Goal: Information Seeking & Learning: Learn about a topic

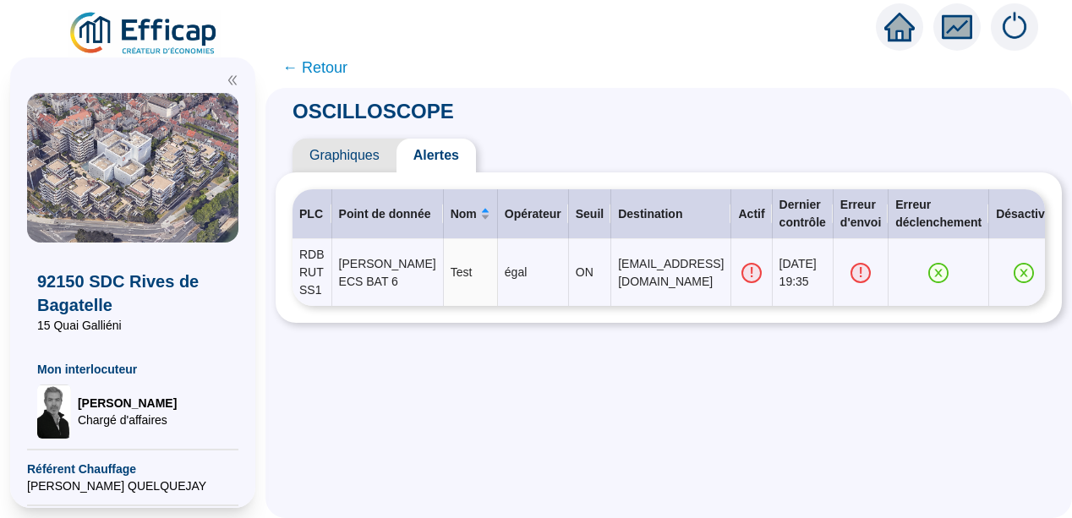
click at [319, 68] on span "← Retour" at bounding box center [314, 68] width 65 height 24
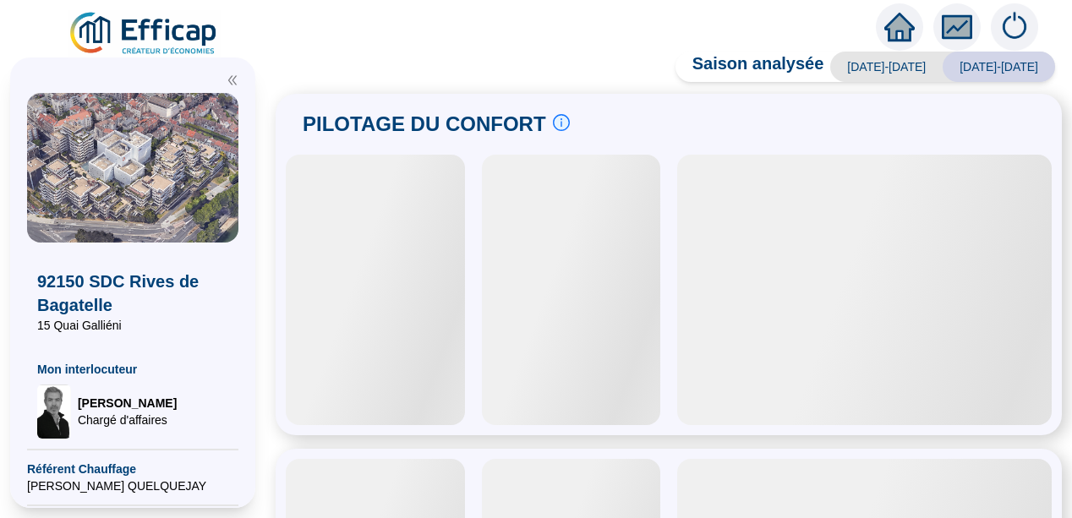
click at [959, 28] on icon "fund" at bounding box center [957, 27] width 22 height 14
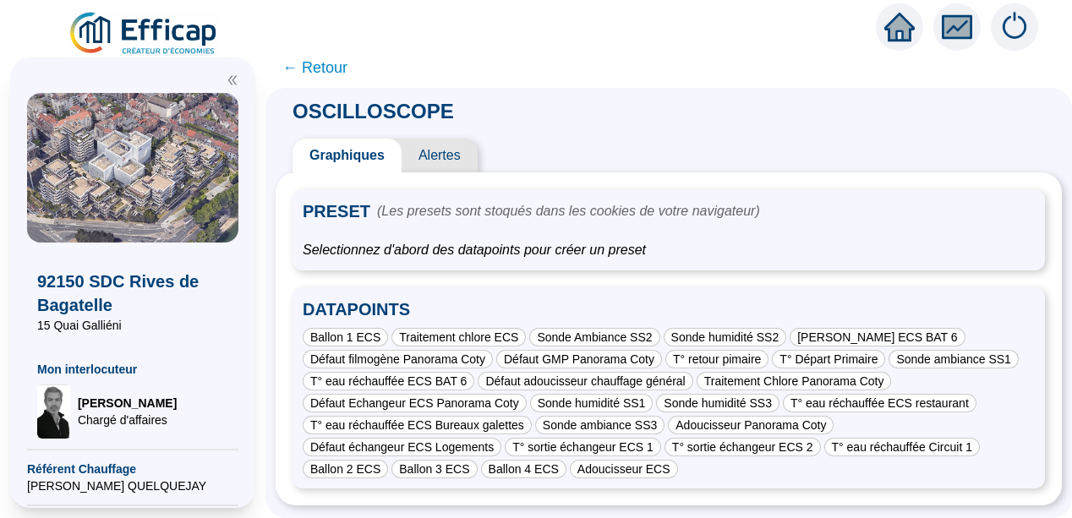
click at [634, 154] on div "Graphiques Alertes" at bounding box center [669, 156] width 787 height 34
click at [330, 72] on span "← Retour" at bounding box center [314, 68] width 65 height 24
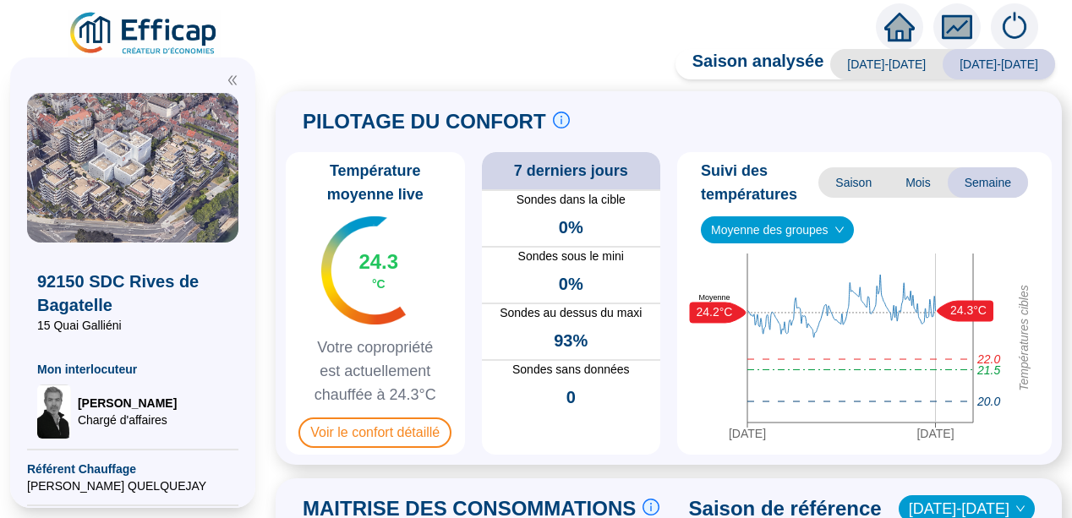
click at [292, 206] on div "PILOTAGE DU CONFORT Le pilotage du confort est fondamental pour le confort de t…" at bounding box center [669, 278] width 787 height 374
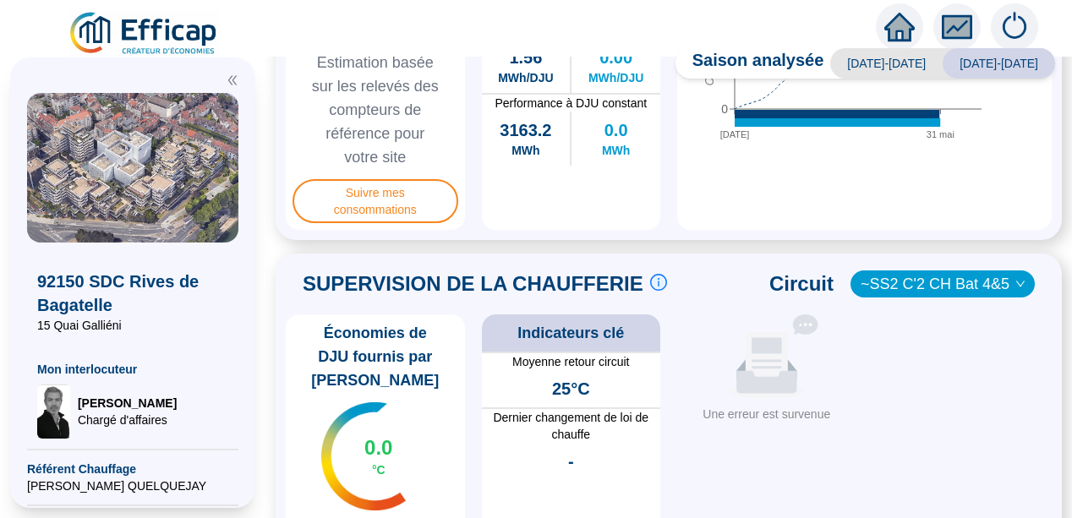
scroll to position [880, 0]
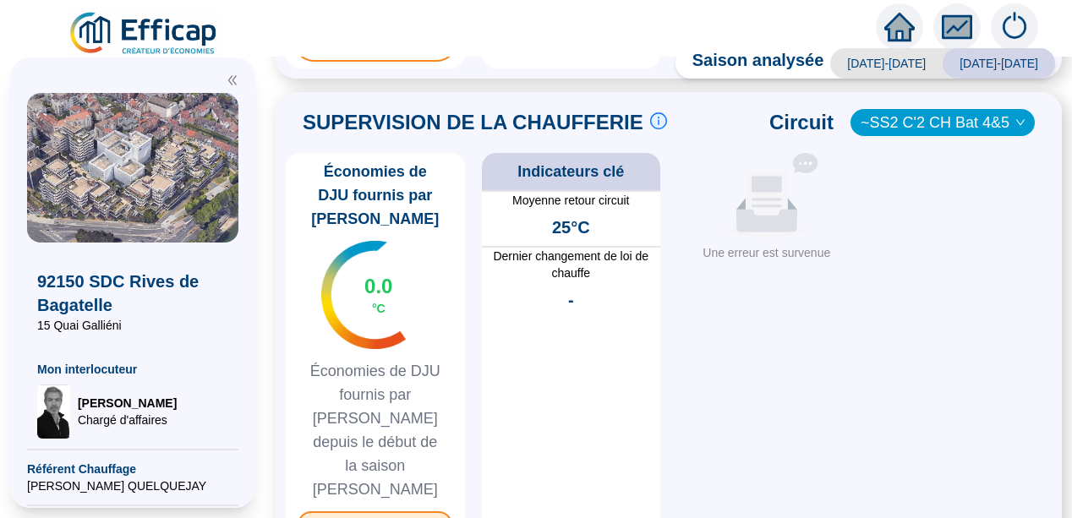
click at [369, 512] on span "Superviser ma chaufferie" at bounding box center [375, 525] width 155 height 27
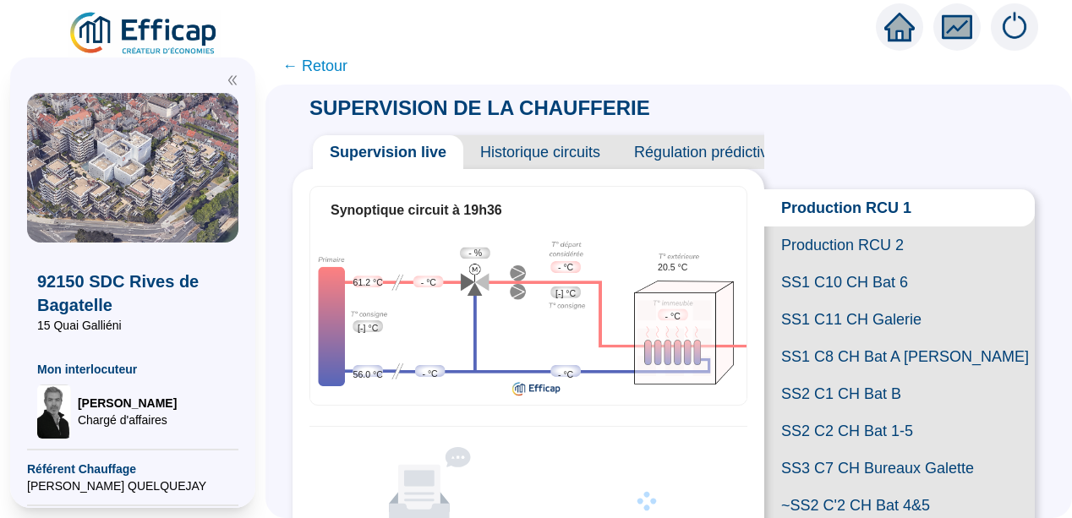
click at [286, 447] on div "SUPERVISION DE LA CHAUFFERIE Supervision live Historique circuits Régulation pr…" at bounding box center [669, 302] width 807 height 434
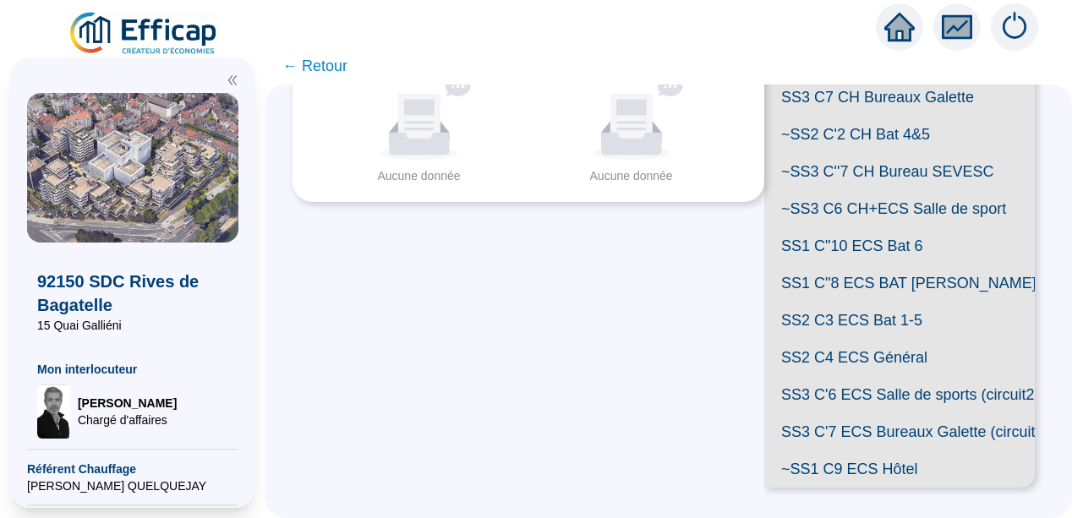
scroll to position [507, 0]
click at [868, 254] on span "SS1 C"10 ECS Bat 6" at bounding box center [900, 246] width 271 height 37
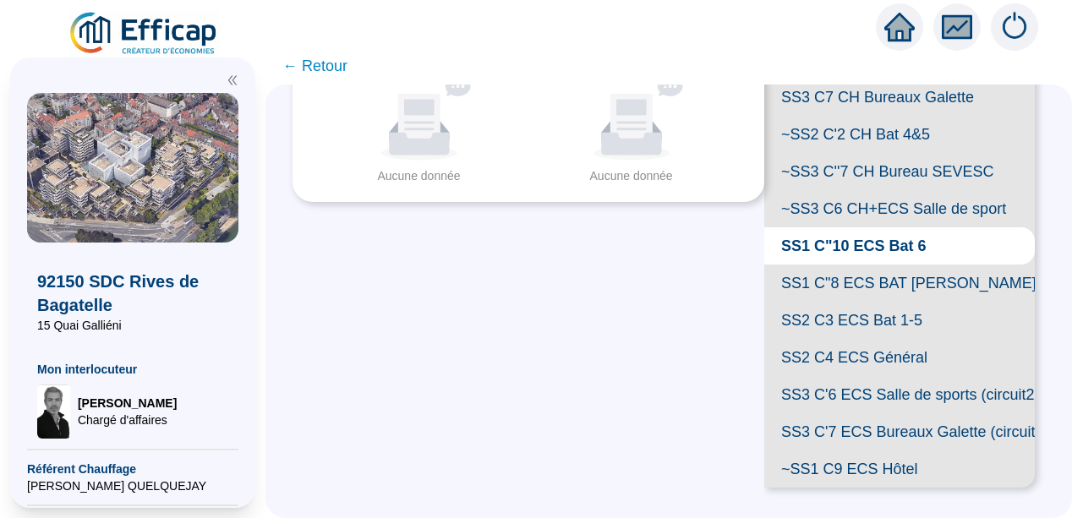
scroll to position [507, 0]
click at [848, 294] on span "SS1 C"8 ECS BAT [PERSON_NAME]" at bounding box center [900, 283] width 271 height 37
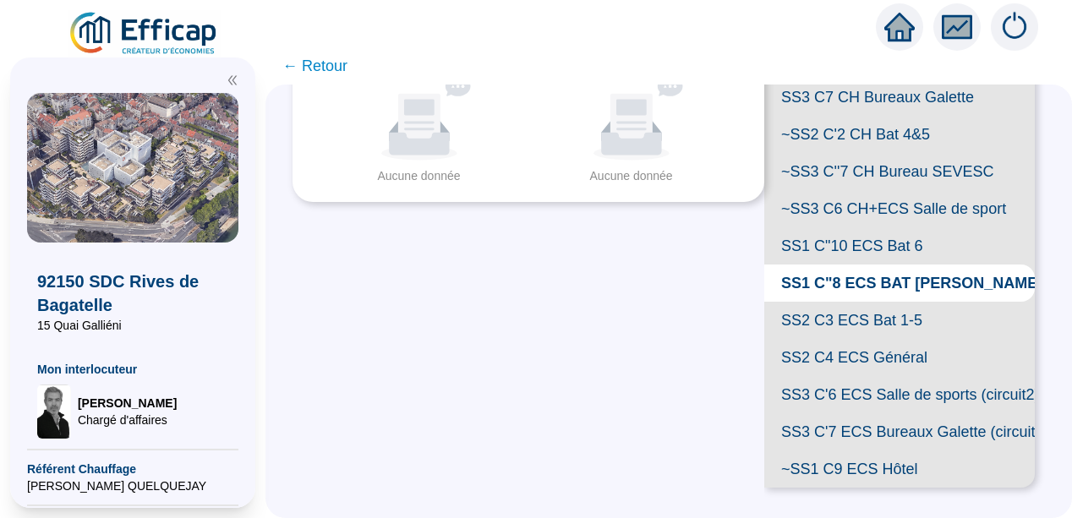
scroll to position [541, 0]
click at [837, 317] on span "SS2 C3 ECS Bat 1-5" at bounding box center [900, 320] width 271 height 37
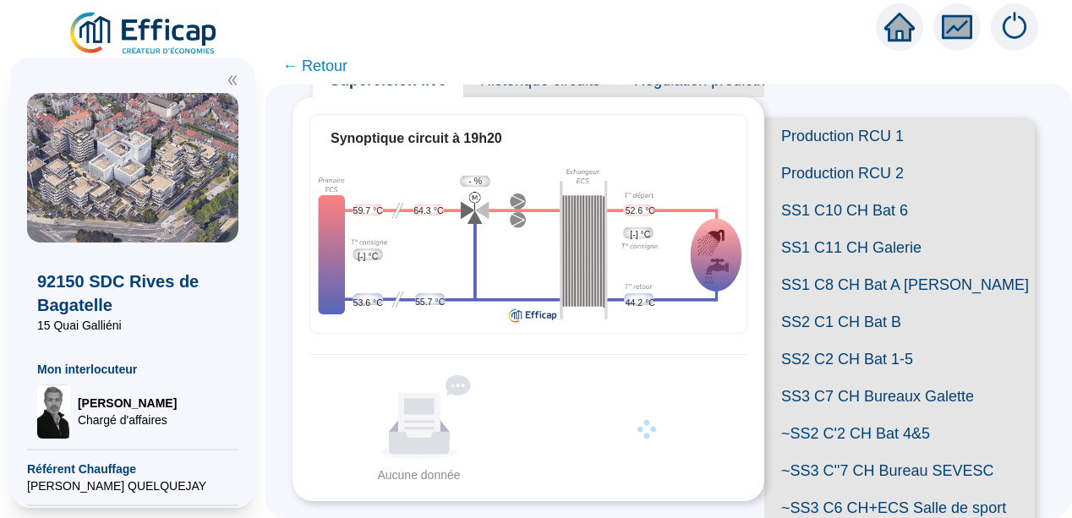
scroll to position [68, 0]
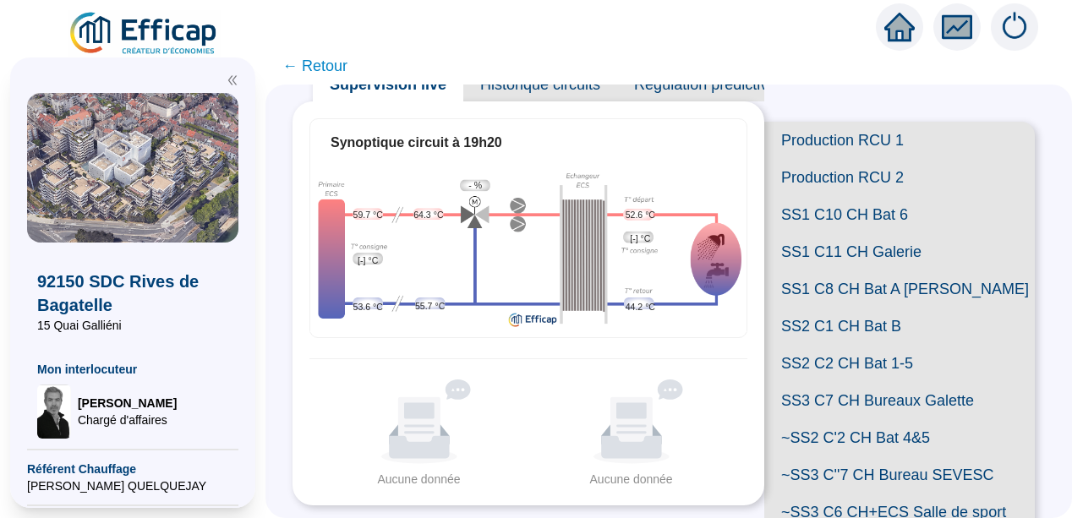
click at [572, 92] on span "Historique circuits" at bounding box center [540, 85] width 154 height 34
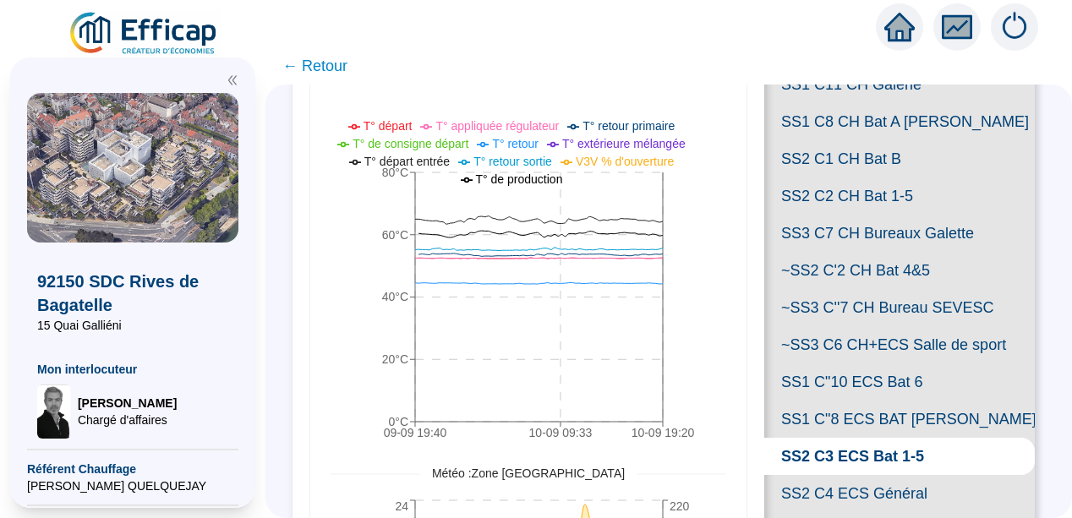
scroll to position [237, 0]
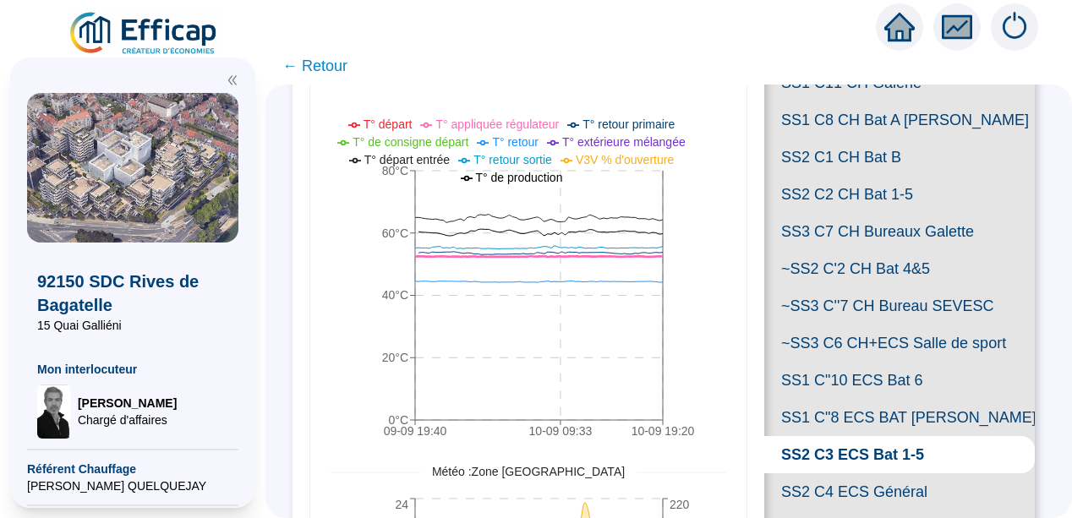
click at [350, 270] on icon "09-09 19:[PHONE_NUMBER]:[PHONE_NUMBER]:20 0°C 20°C 40°C 60°C 80°C" at bounding box center [516, 281] width 370 height 338
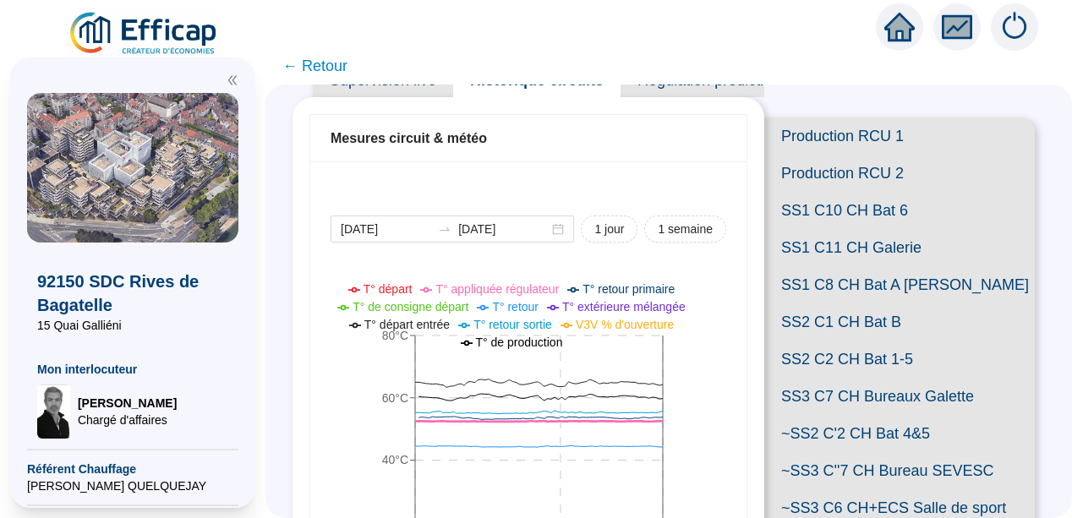
scroll to position [68, 0]
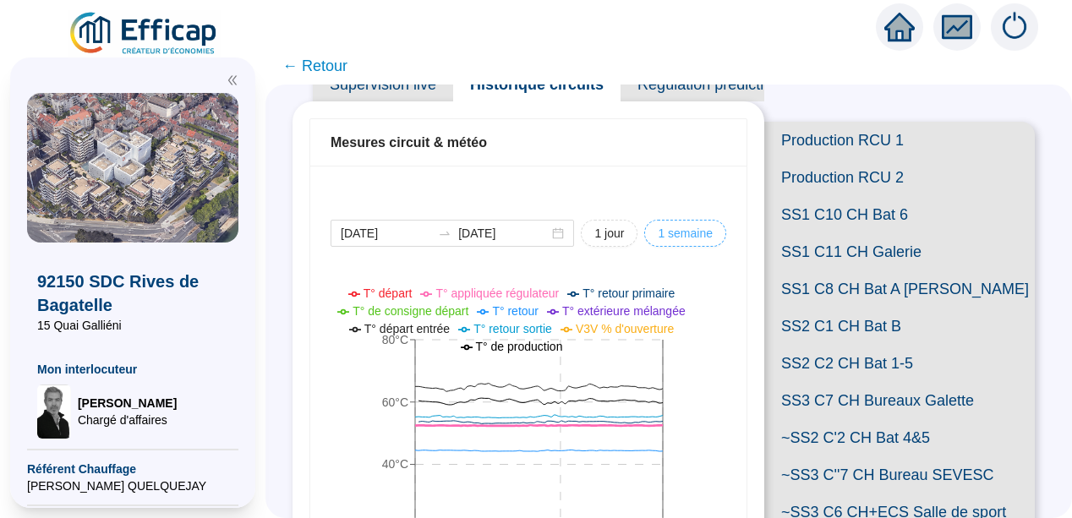
click at [665, 233] on span "1 semaine" at bounding box center [685, 234] width 55 height 18
type input "[DATE]"
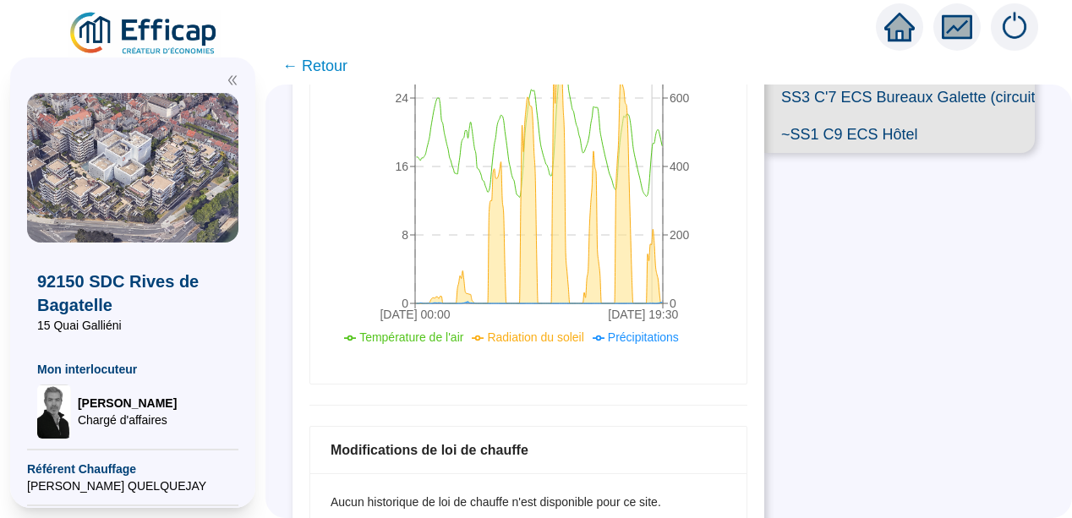
scroll to position [710, 0]
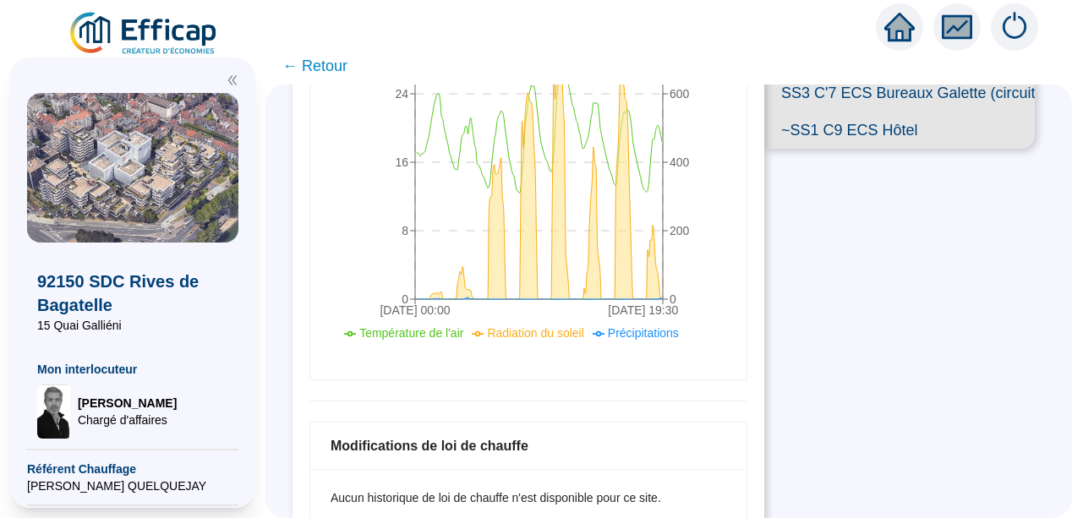
click at [831, 37] on span "SS2 C4 ECS Général" at bounding box center [900, 18] width 271 height 37
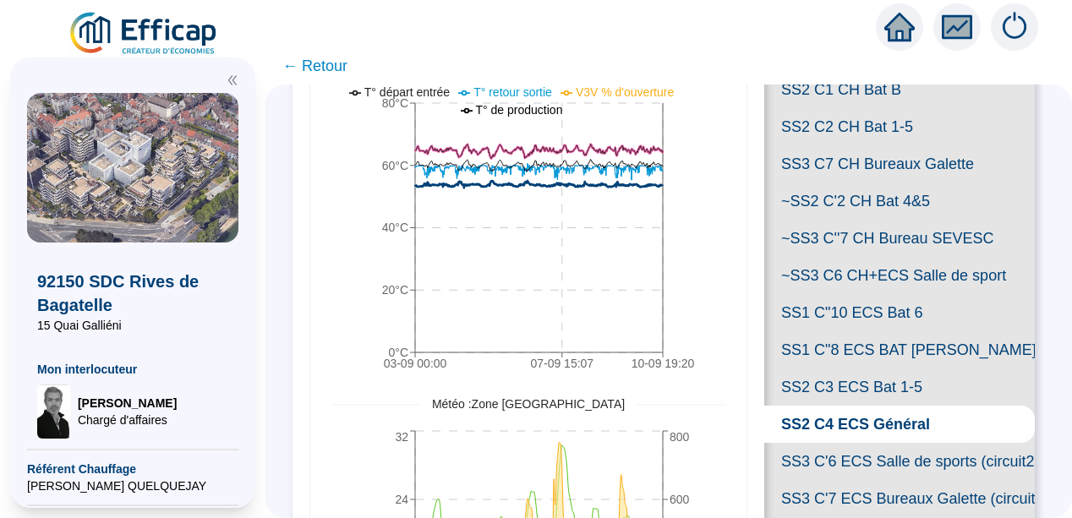
scroll to position [203, 0]
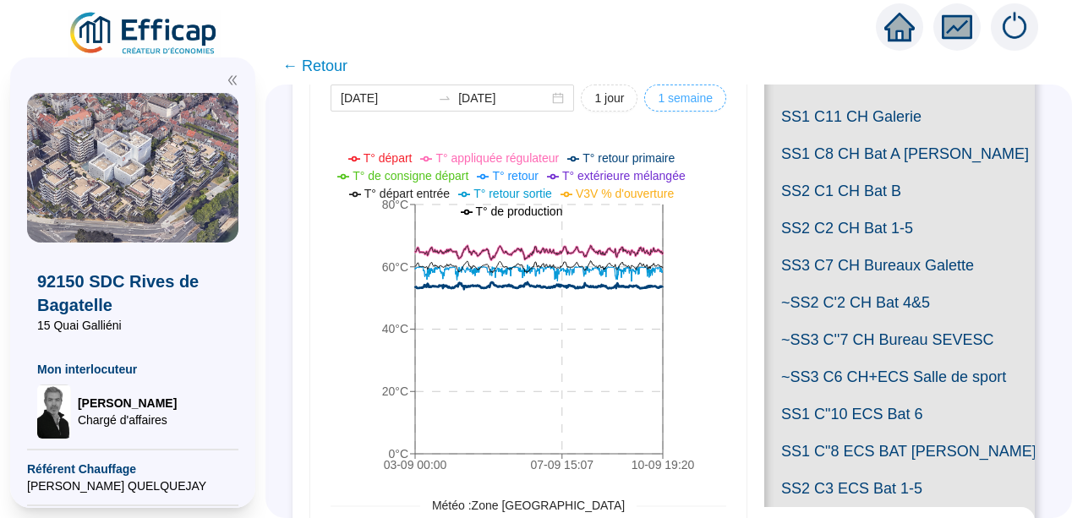
click at [668, 101] on span "1 semaine" at bounding box center [685, 99] width 55 height 18
click at [676, 98] on span "1 semaine" at bounding box center [685, 99] width 55 height 18
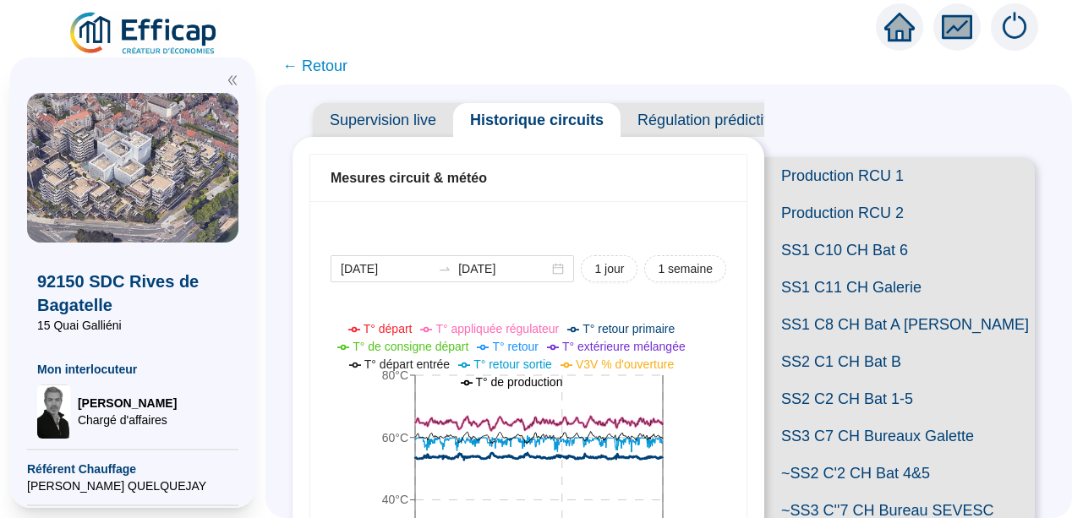
scroll to position [34, 0]
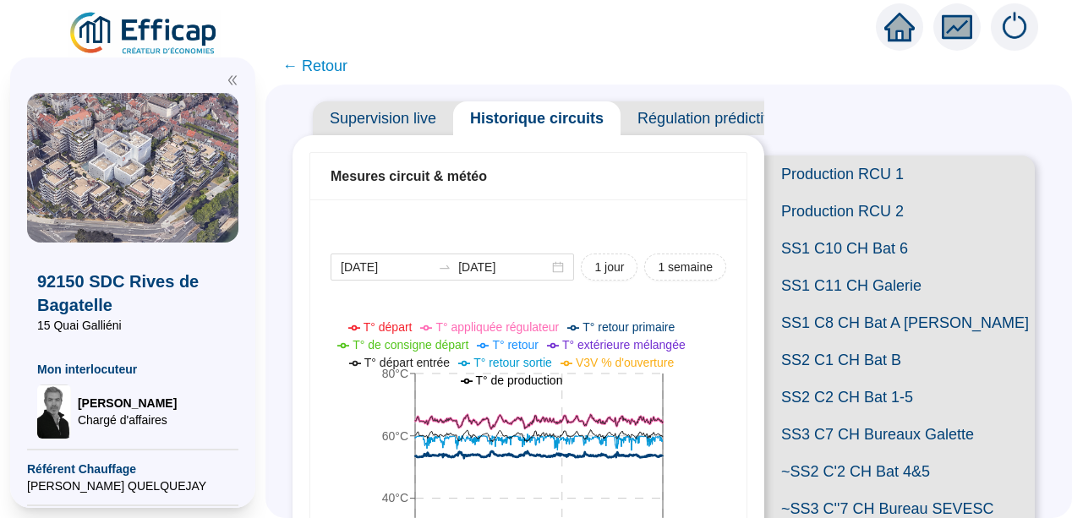
click at [377, 117] on span "Supervision live" at bounding box center [383, 118] width 140 height 34
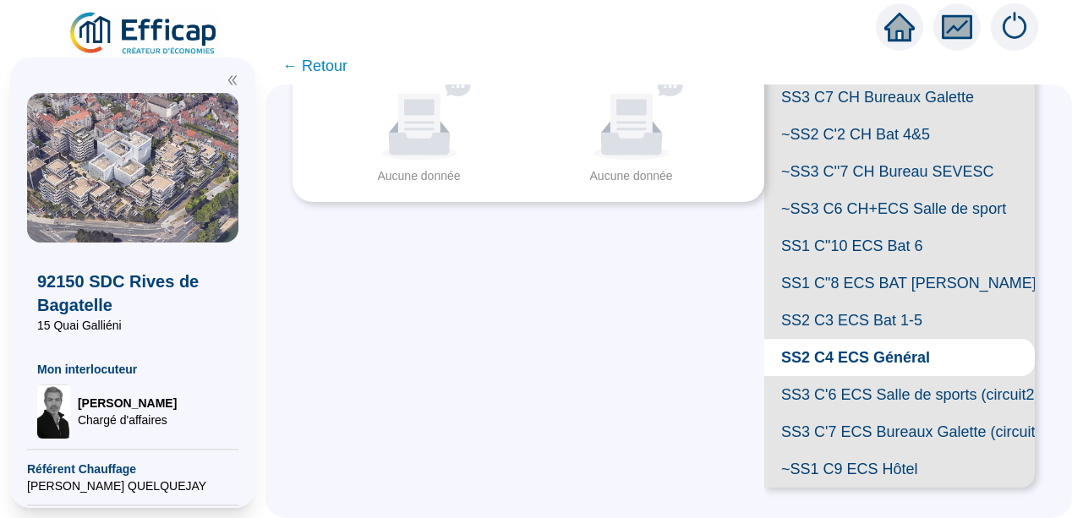
scroll to position [523, 0]
click at [897, 336] on span "SS2 C3 ECS Bat 1-5" at bounding box center [900, 320] width 271 height 37
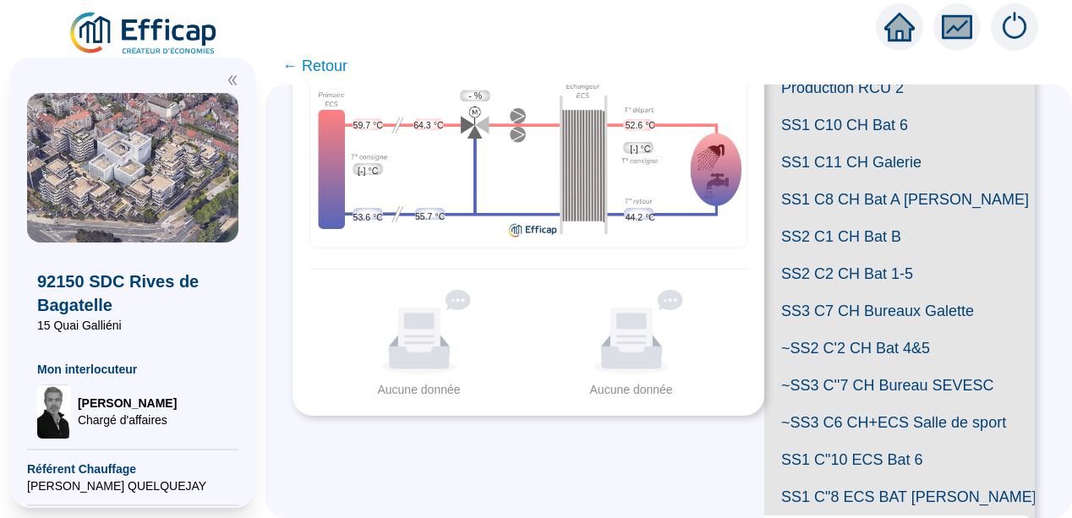
scroll to position [144, 0]
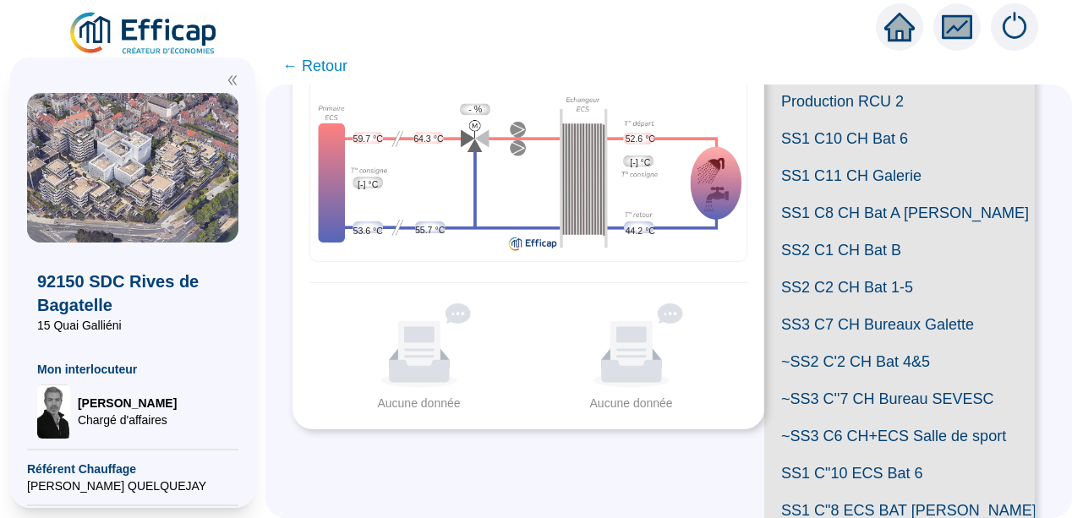
scroll to position [523, 0]
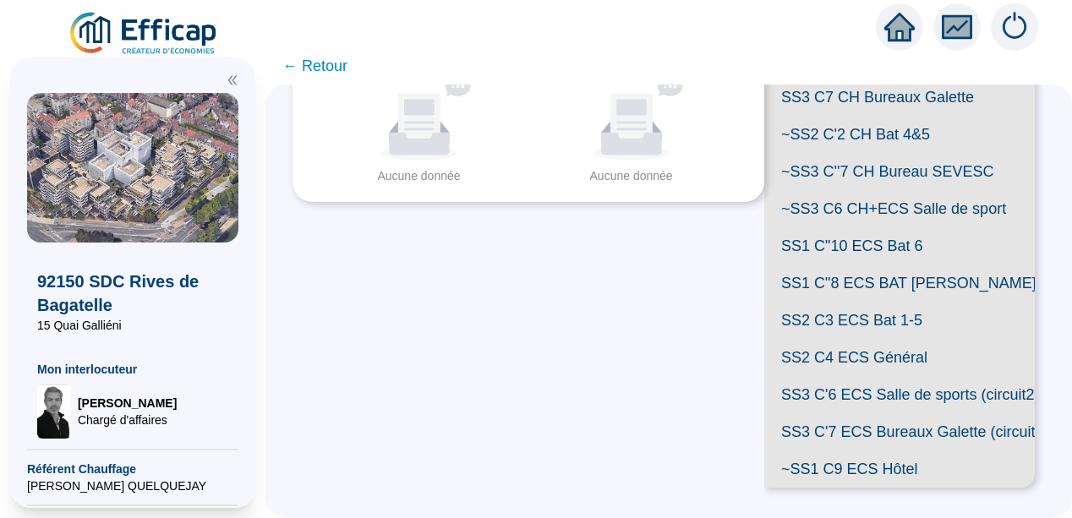
click at [911, 230] on span "SS1 C"10 ECS Bat 6" at bounding box center [900, 246] width 271 height 37
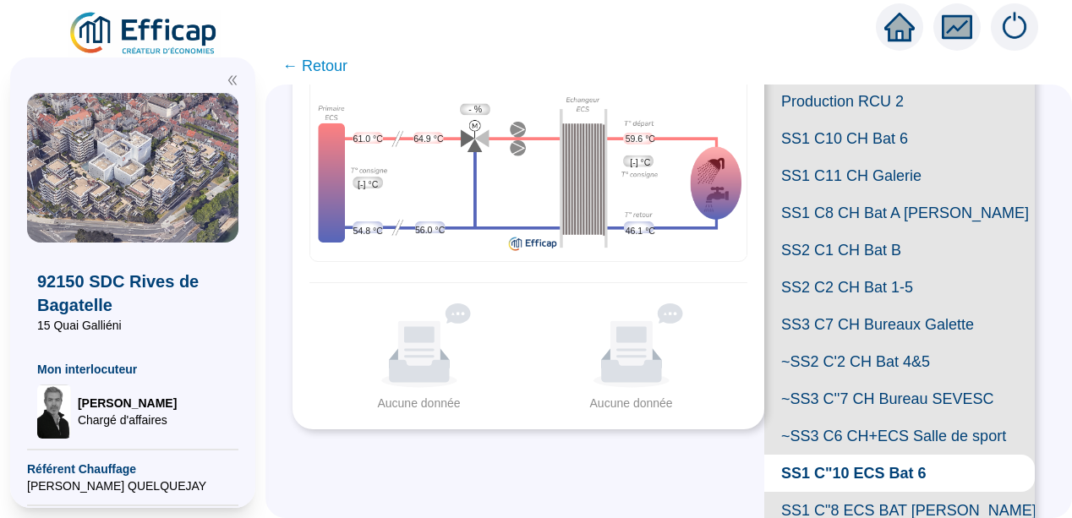
scroll to position [523, 0]
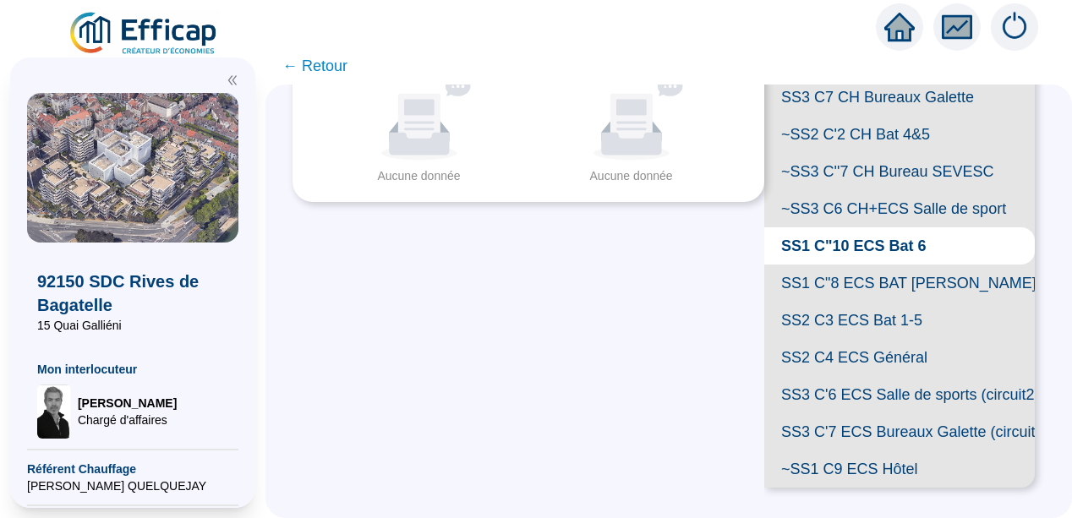
click at [908, 284] on span "SS1 C"8 ECS BAT [PERSON_NAME]" at bounding box center [900, 283] width 271 height 37
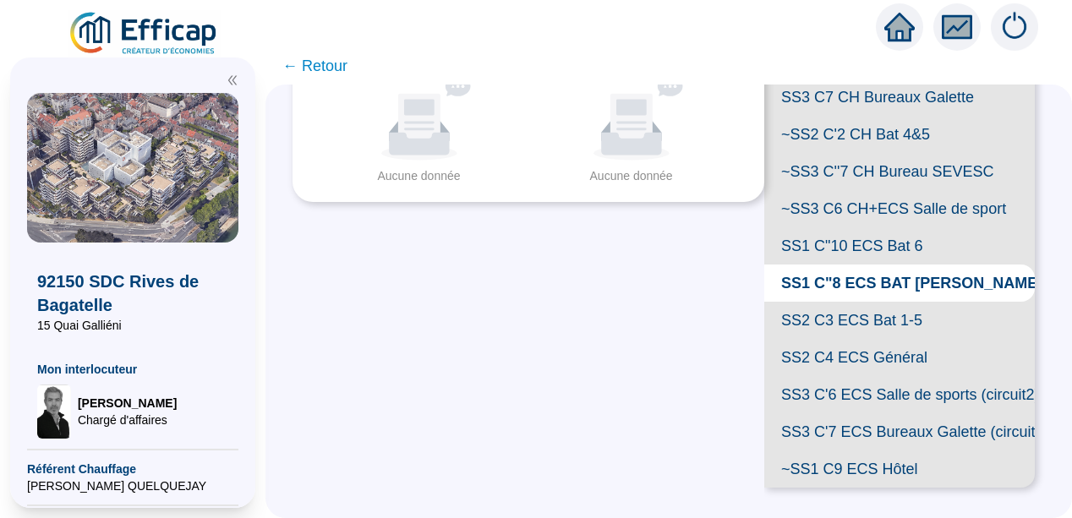
scroll to position [600, 0]
click at [892, 414] on span "SS3 C'7 ECS Bureaux Galette (circuit 1)" at bounding box center [900, 432] width 271 height 37
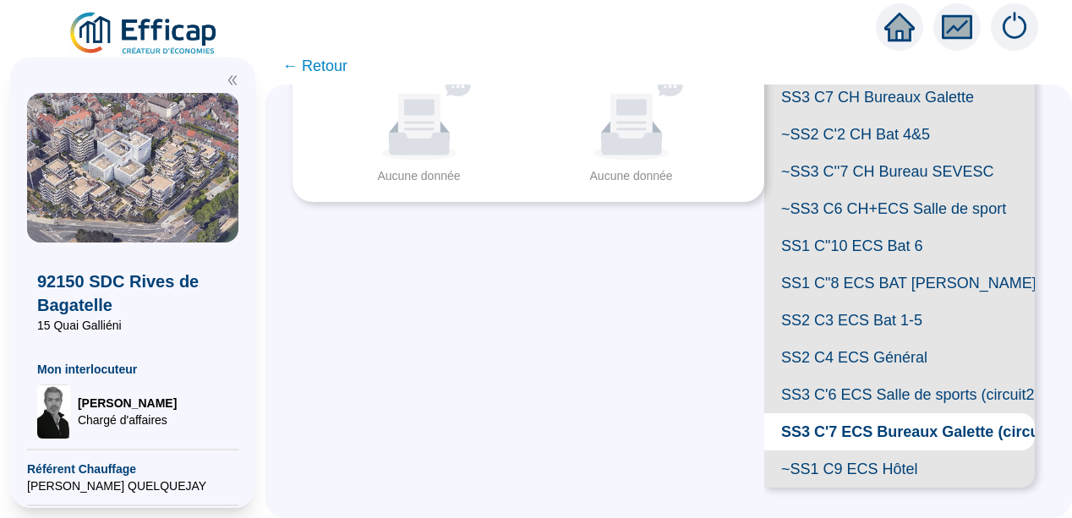
scroll to position [514, 0]
click at [897, 414] on span "SS3 C'6 ECS Salle de sports (circuit2)" at bounding box center [900, 394] width 271 height 37
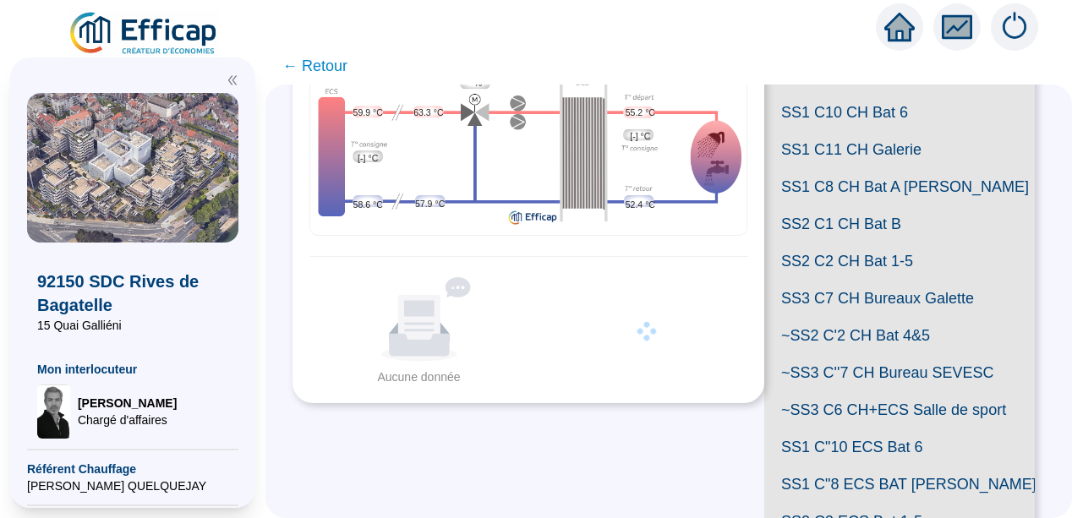
scroll to position [135, 0]
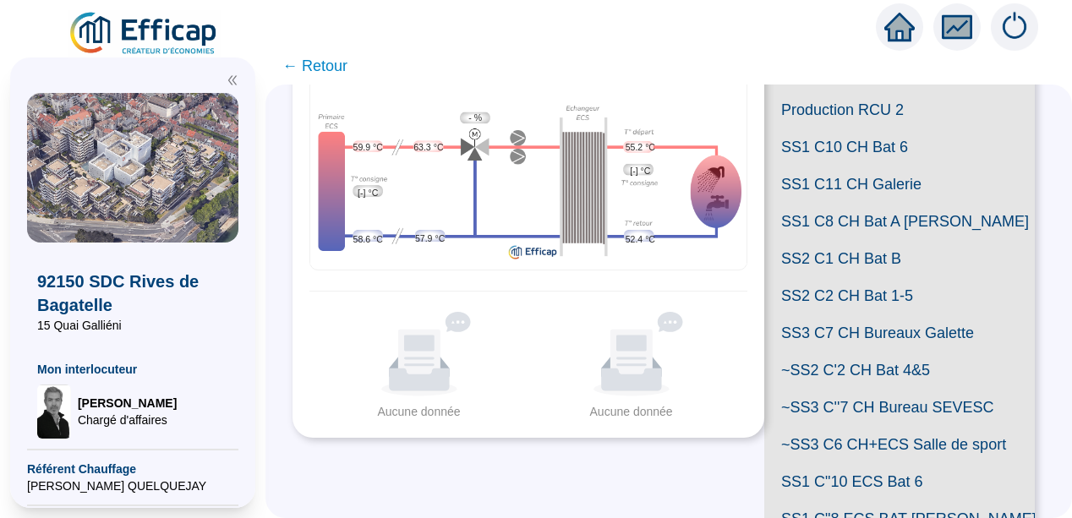
click at [951, 28] on icon "fund" at bounding box center [957, 27] width 22 height 14
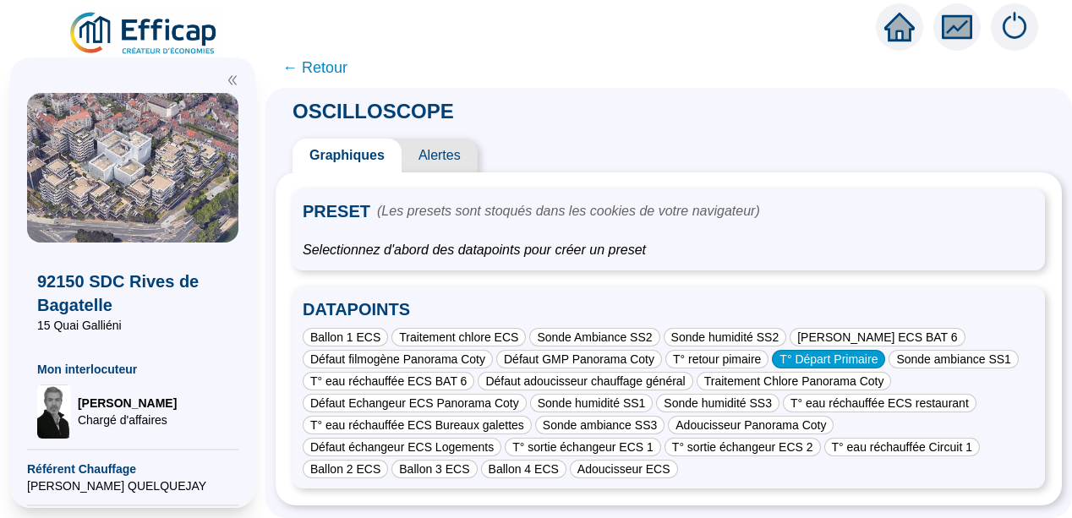
click at [847, 359] on div "T° Départ Primaire" at bounding box center [828, 359] width 113 height 19
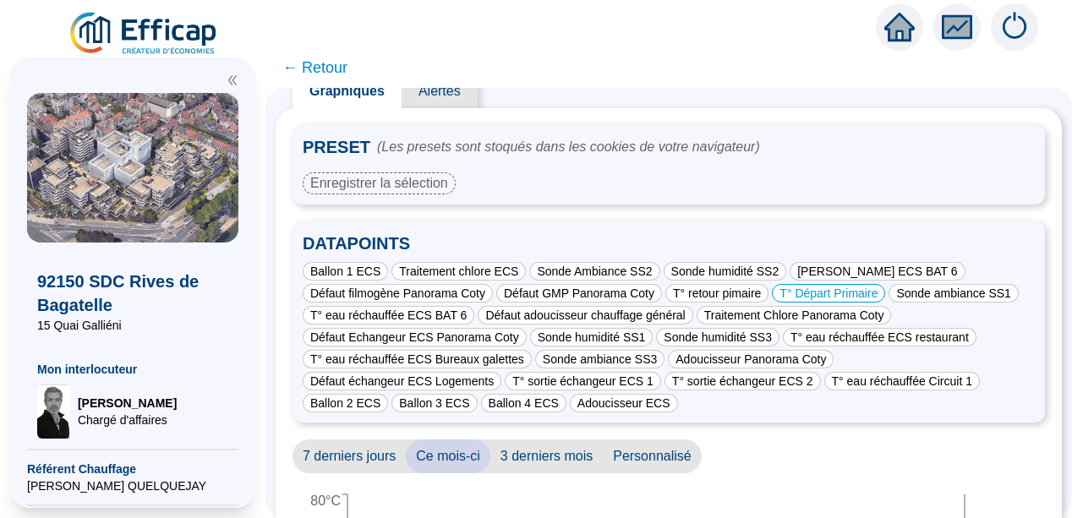
scroll to position [68, 0]
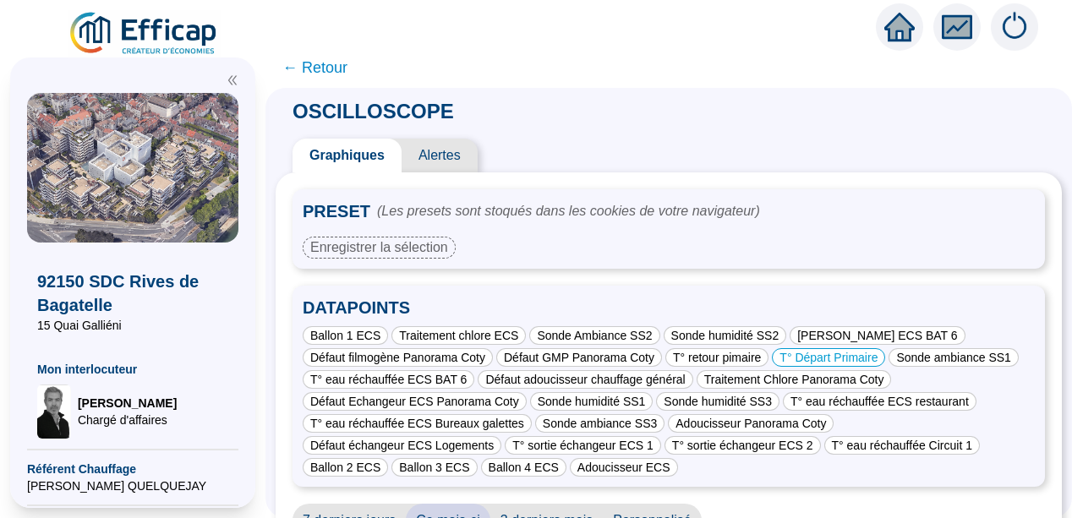
scroll to position [321, 0]
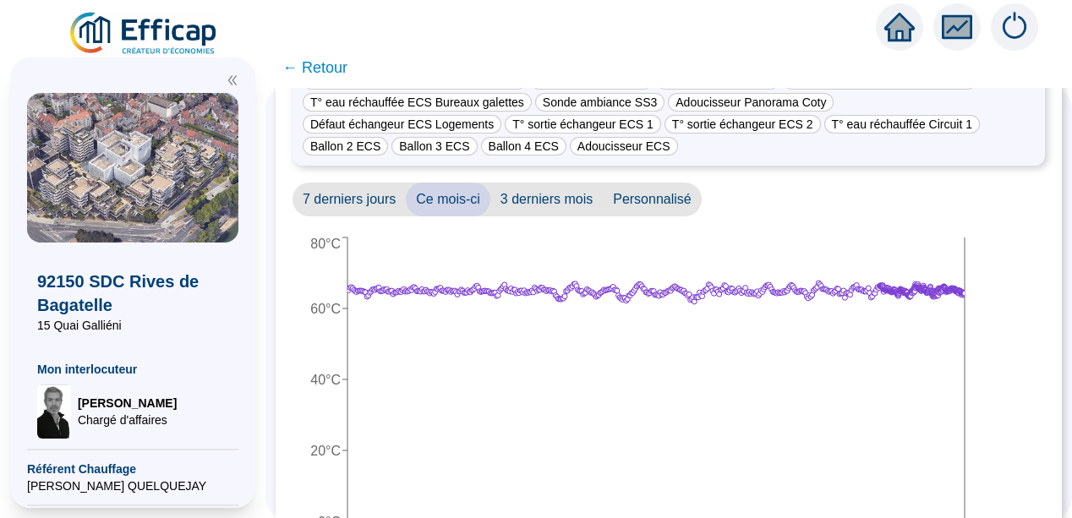
click at [323, 64] on span "← Retour" at bounding box center [314, 68] width 65 height 24
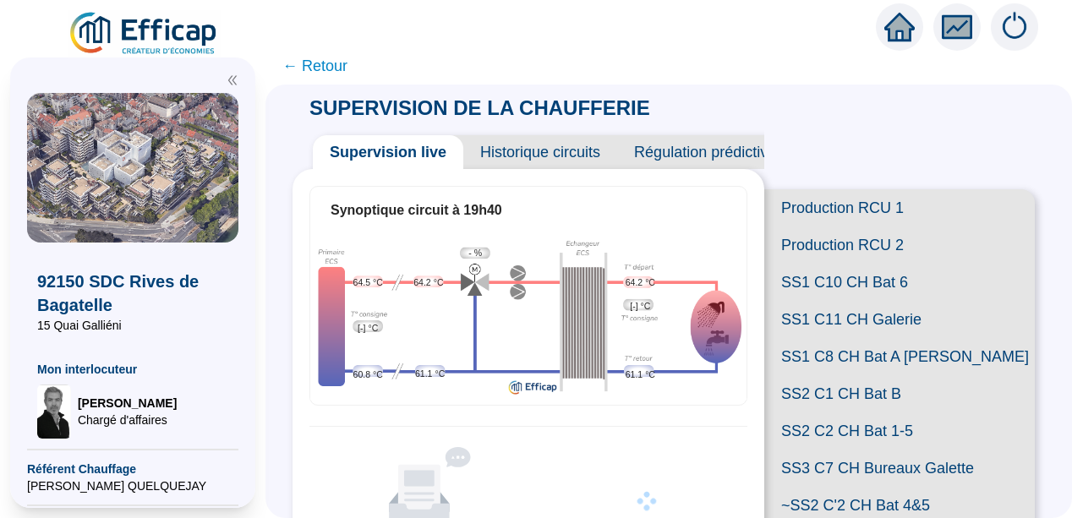
click at [689, 151] on span "Régulation prédictive" at bounding box center [705, 152] width 176 height 34
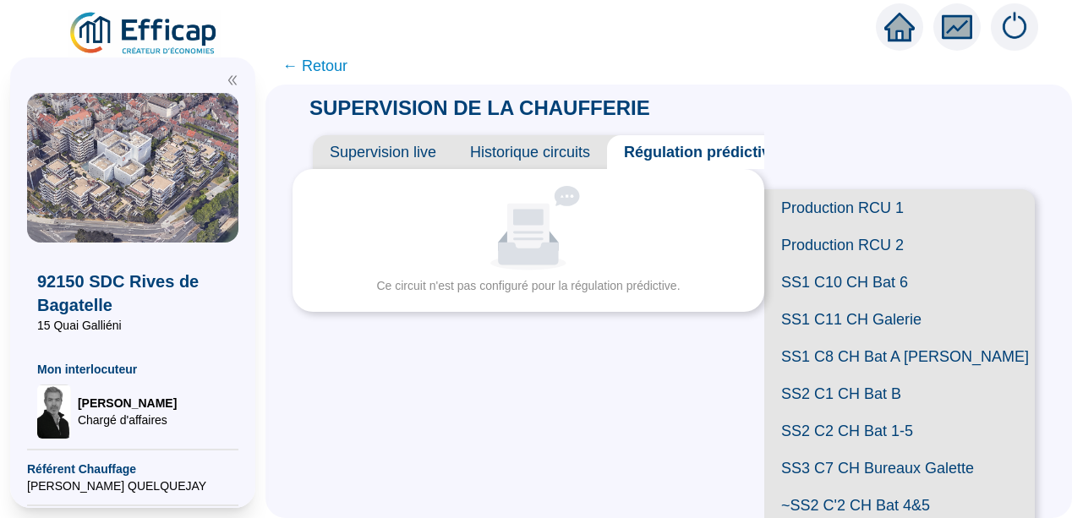
click at [815, 301] on span "SS1 C10 CH Bat 6" at bounding box center [900, 282] width 271 height 37
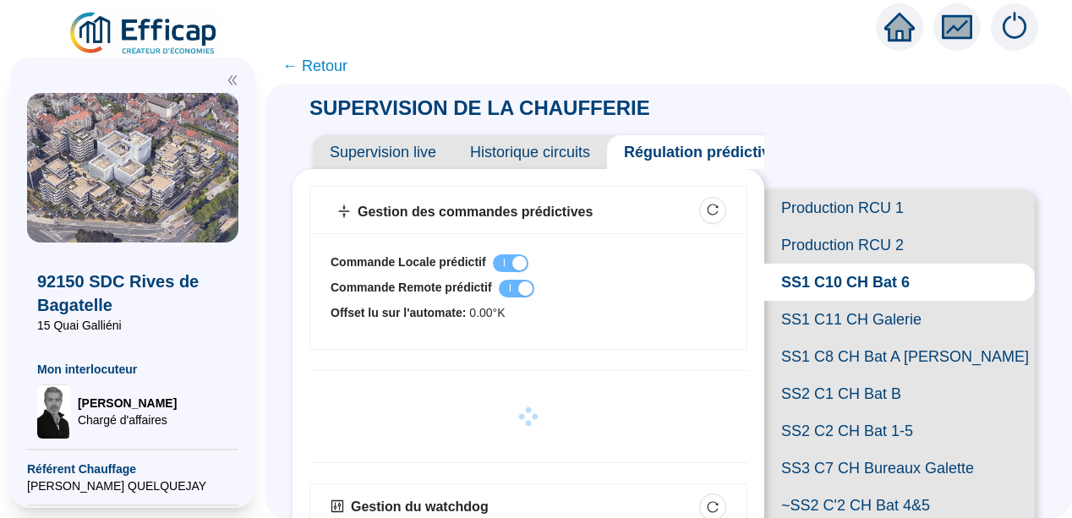
click at [299, 352] on div "SUPERVISION DE LA CHAUFFERIE Supervision live Historique circuits Régulation pr…" at bounding box center [669, 302] width 807 height 434
